Goal: Information Seeking & Learning: Learn about a topic

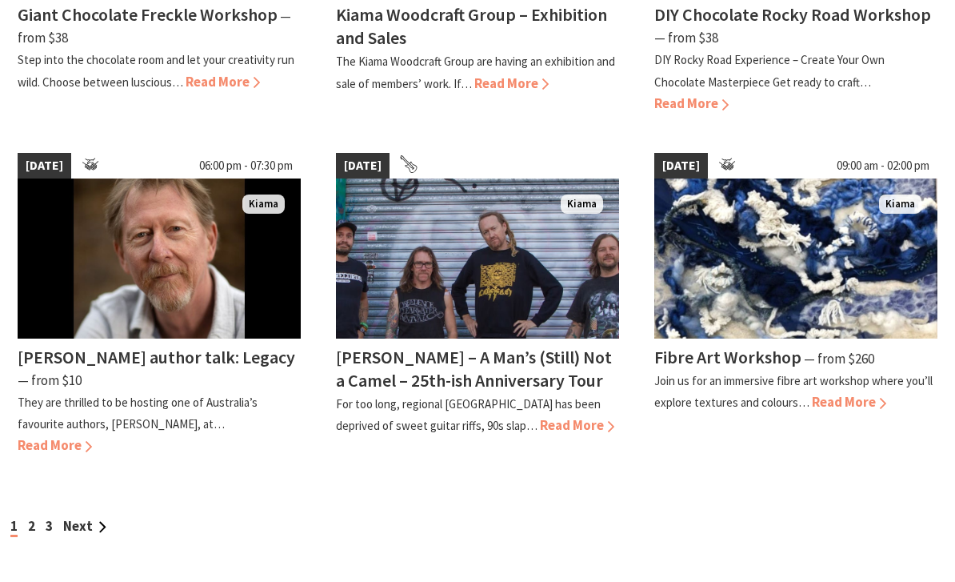
scroll to position [1374, 0]
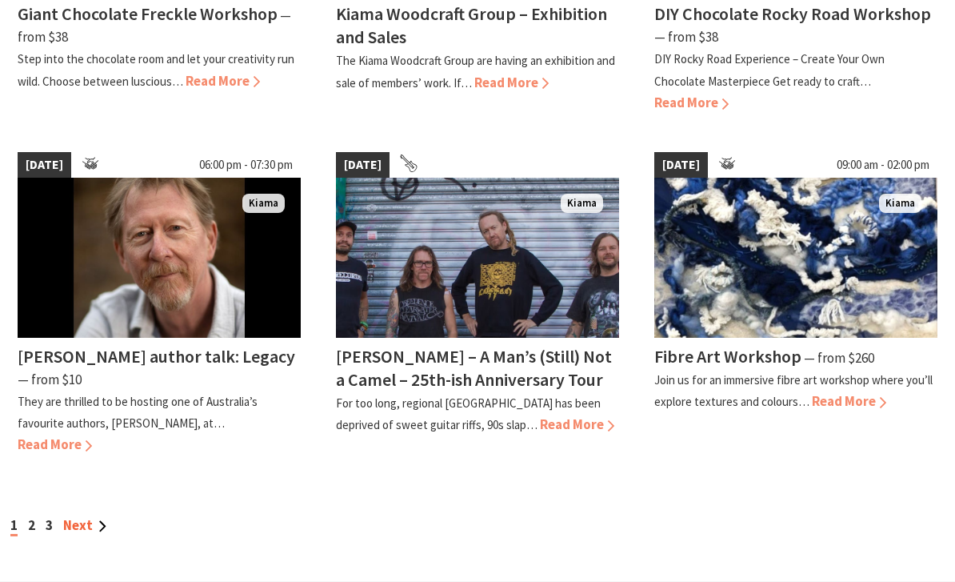
click at [78, 516] on link "Next" at bounding box center [84, 525] width 43 height 18
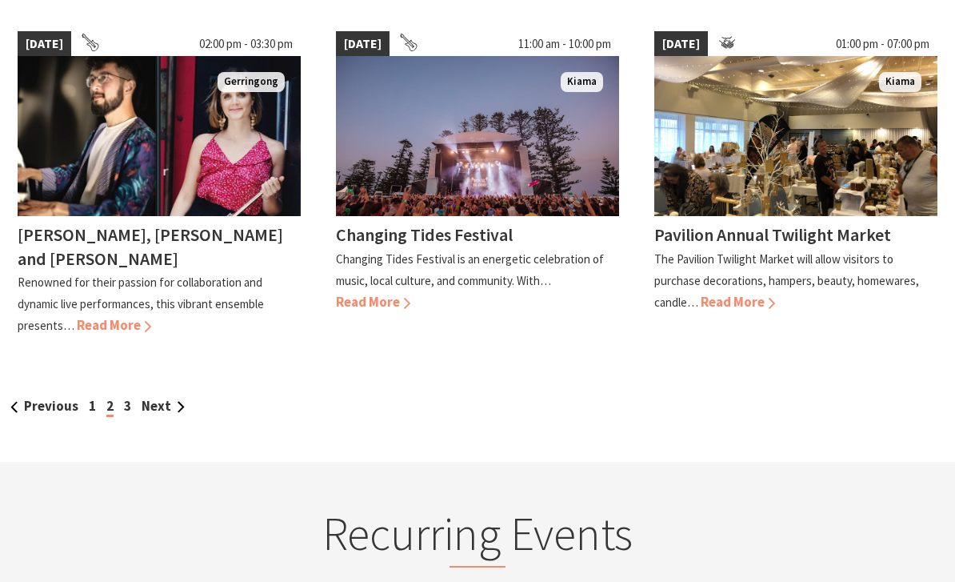
scroll to position [1475, 0]
click at [160, 397] on link "Next" at bounding box center [163, 406] width 43 height 18
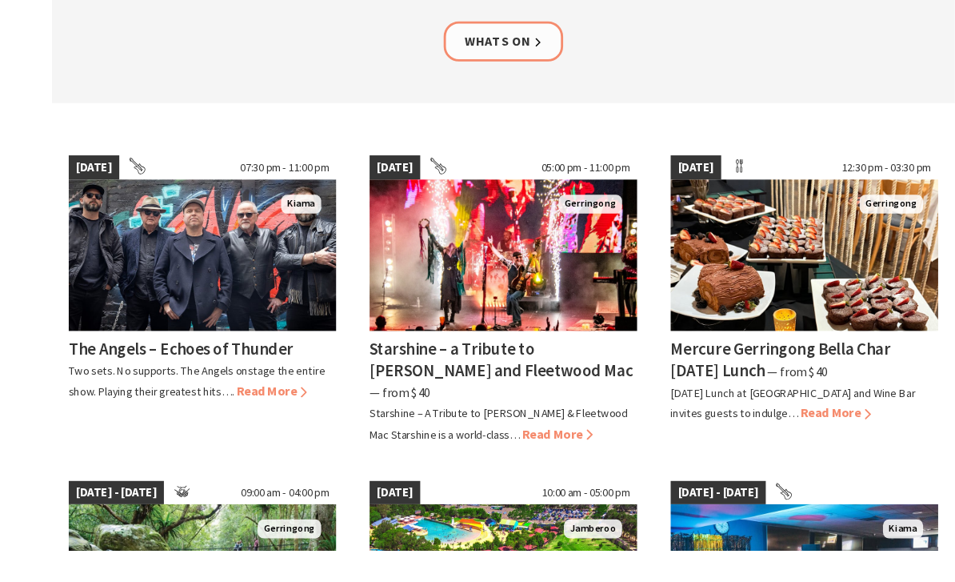
scroll to position [365, 0]
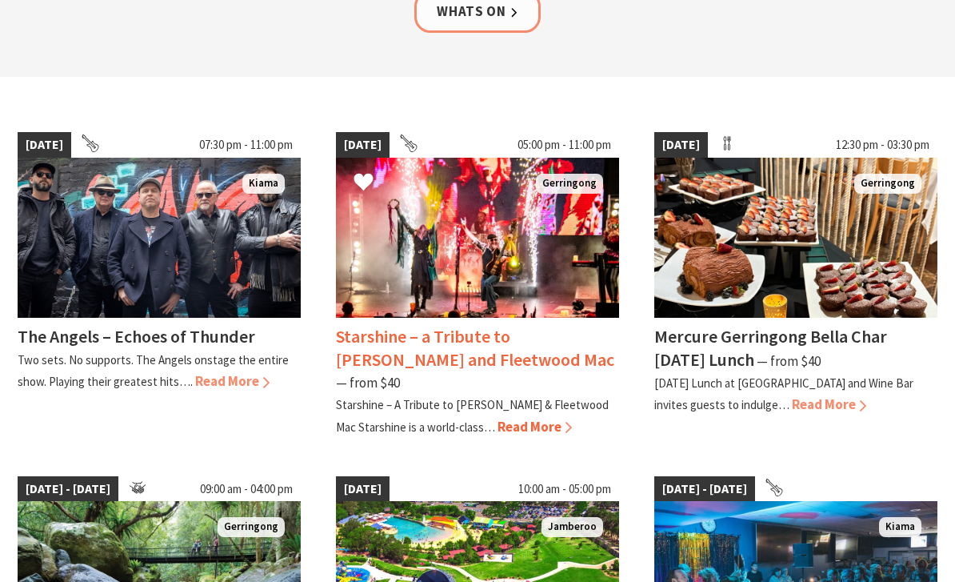
click at [509, 418] on span "Read More" at bounding box center [535, 427] width 74 height 18
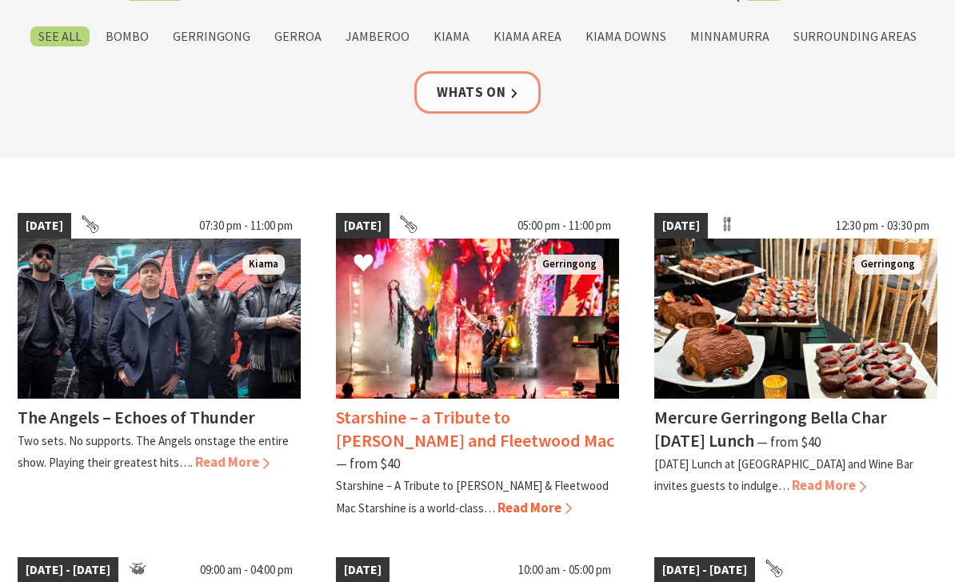
scroll to position [0, 0]
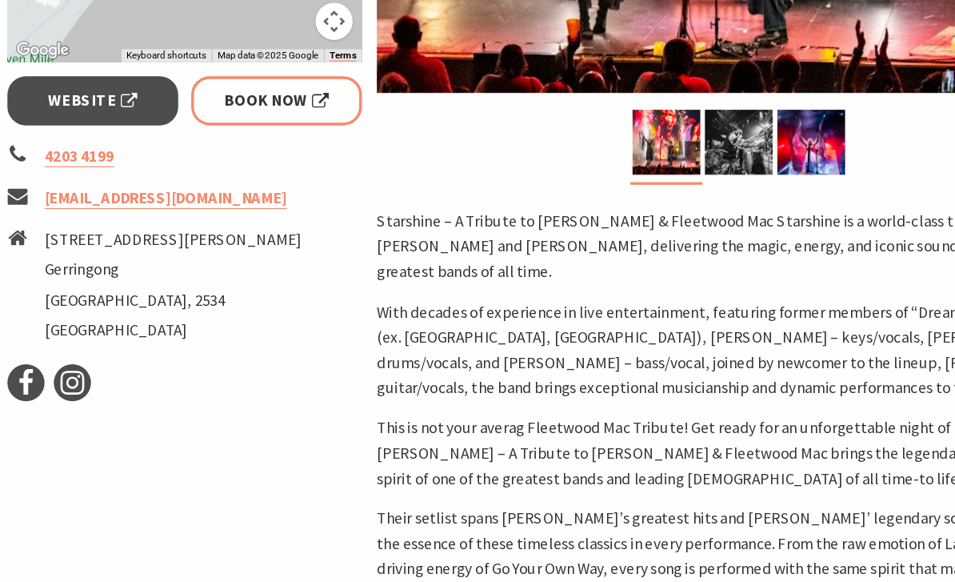
scroll to position [691, 0]
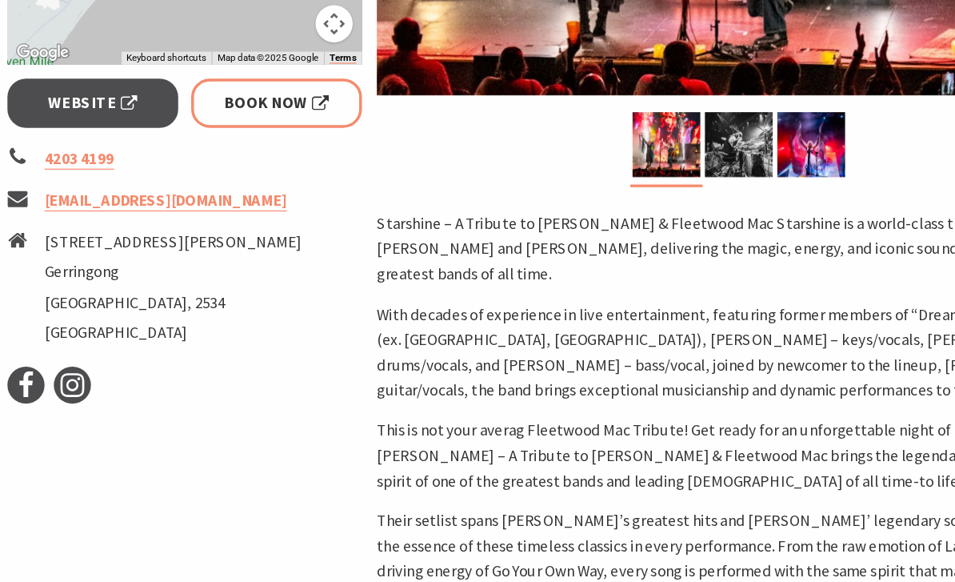
click at [589, 321] on p "With decades of experience in live entertainment, featuring former members of “…" at bounding box center [637, 304] width 624 height 87
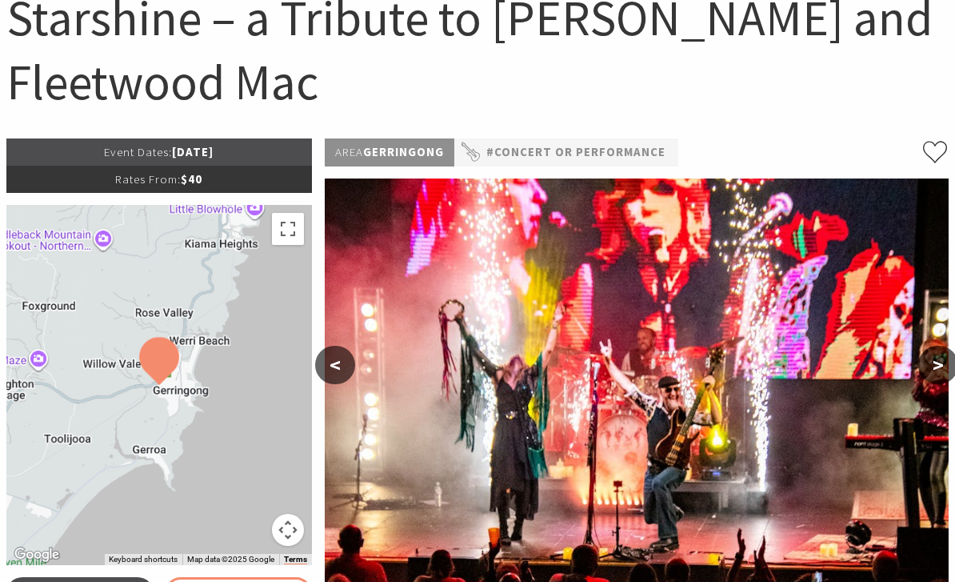
scroll to position [180, 0]
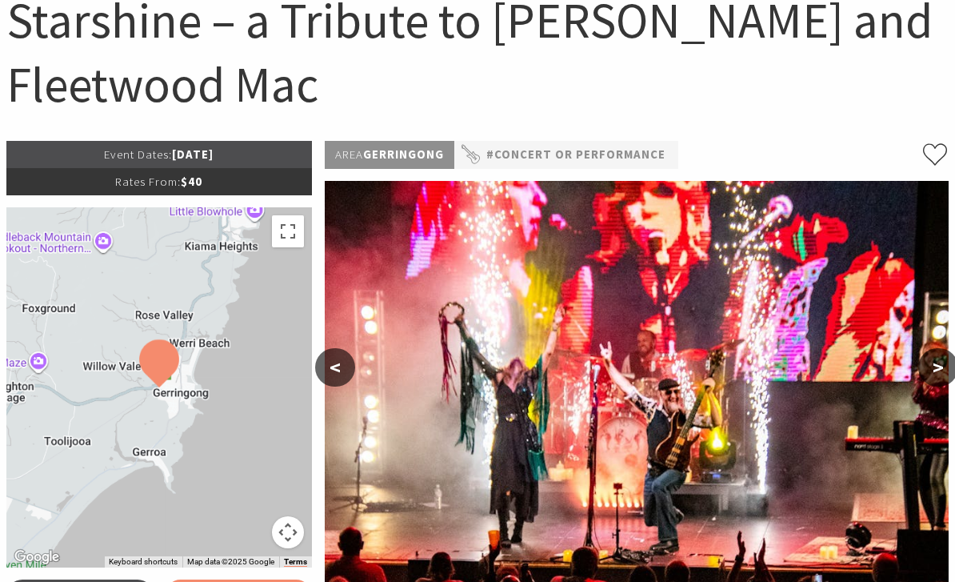
click at [939, 367] on button ">" at bounding box center [938, 367] width 40 height 38
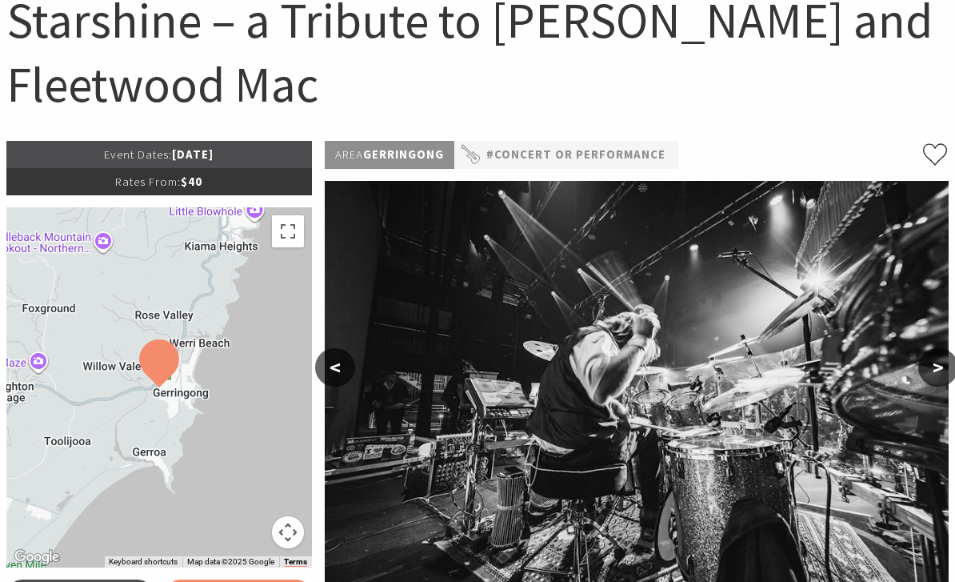
click at [937, 369] on button ">" at bounding box center [938, 367] width 40 height 38
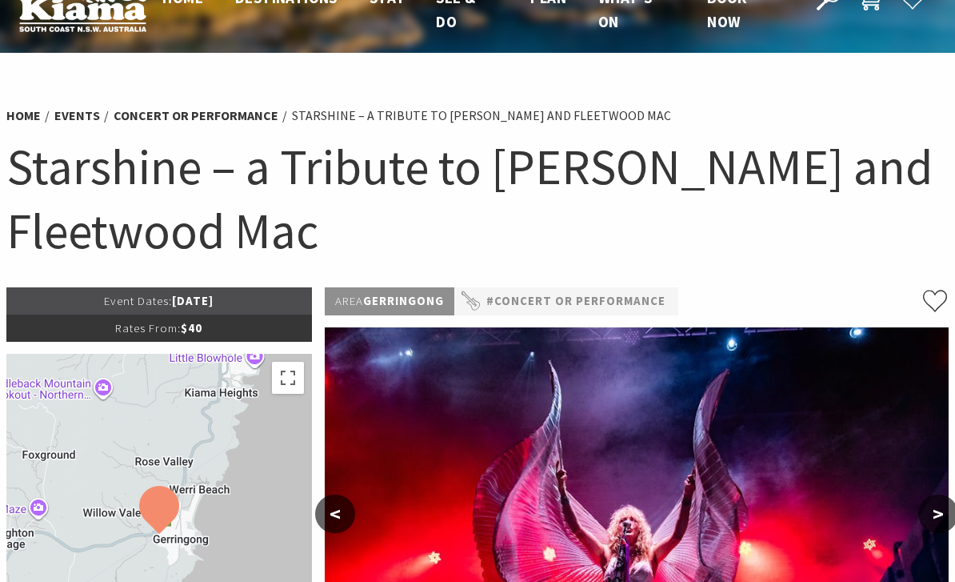
scroll to position [0, 0]
